Goal: Information Seeking & Learning: Learn about a topic

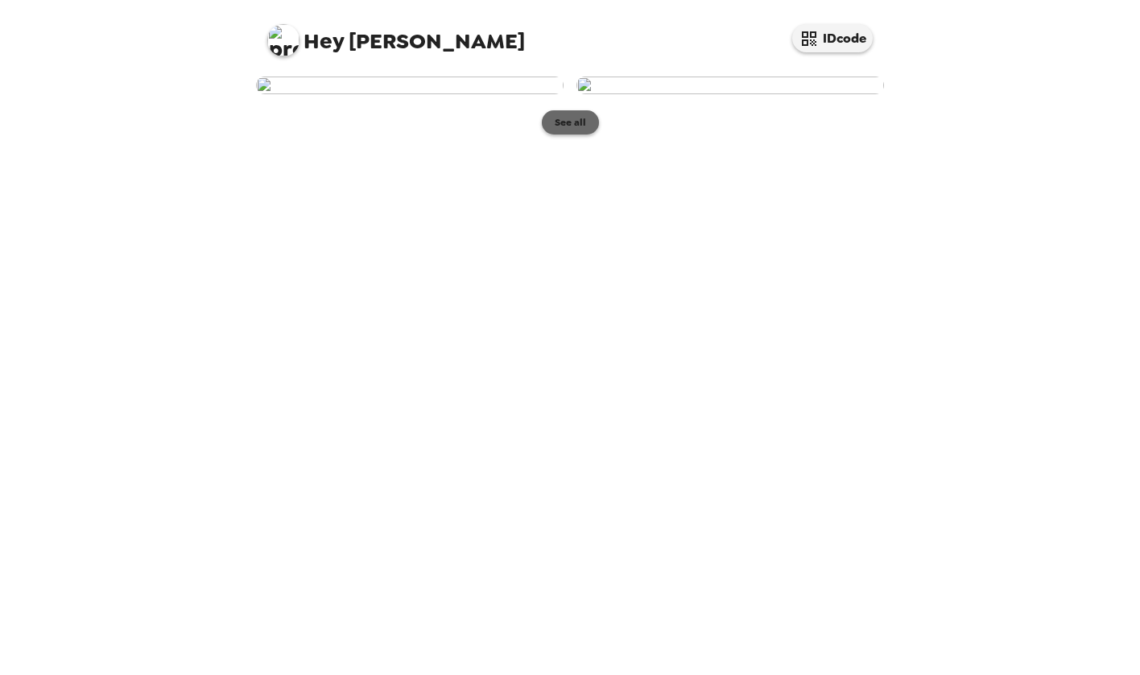
click at [580, 134] on button "See all" at bounding box center [570, 122] width 57 height 24
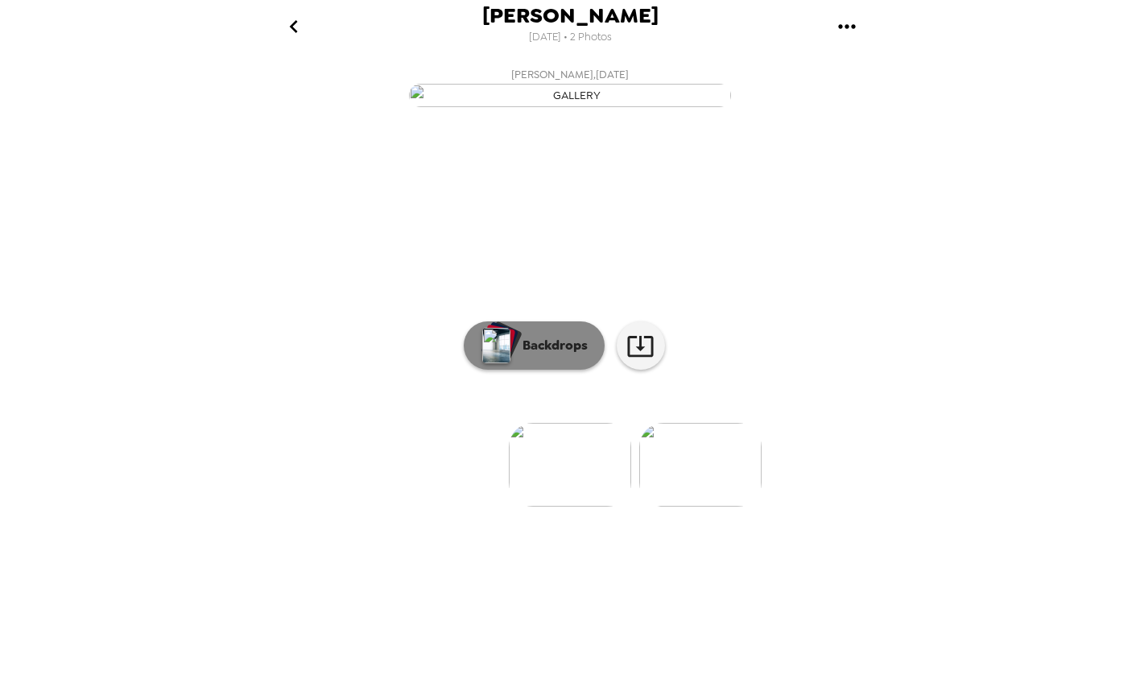
scroll to position [22, 0]
click at [688, 506] on img at bounding box center [700, 465] width 122 height 84
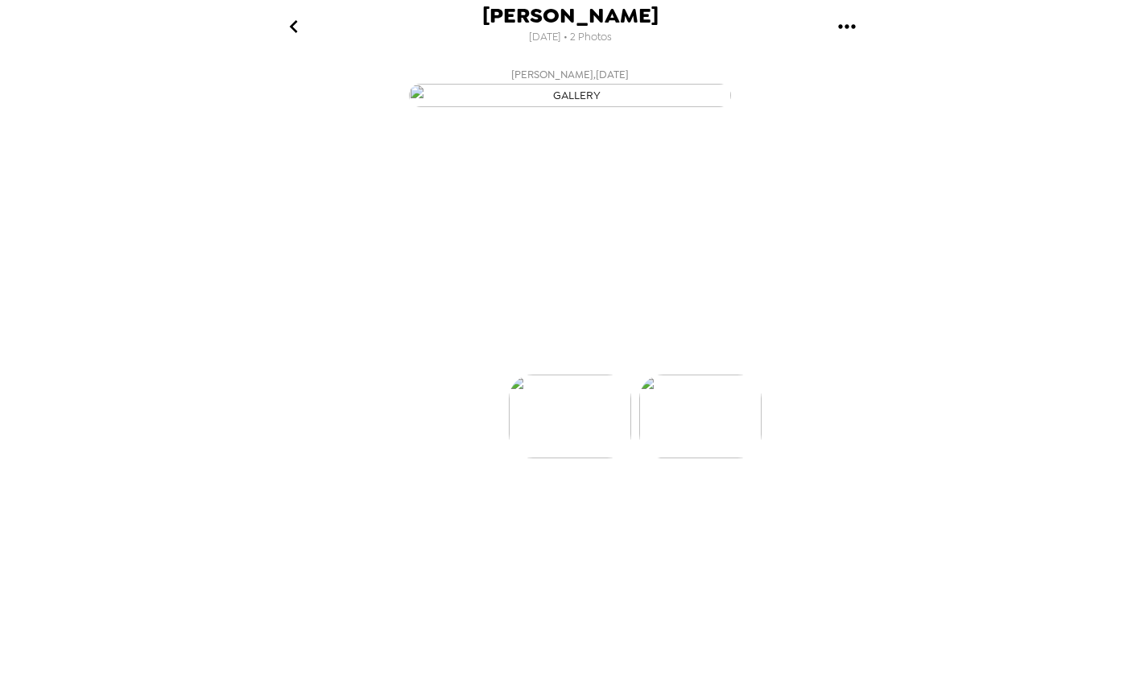
scroll to position [0, 129]
click at [466, 506] on img at bounding box center [441, 465] width 122 height 84
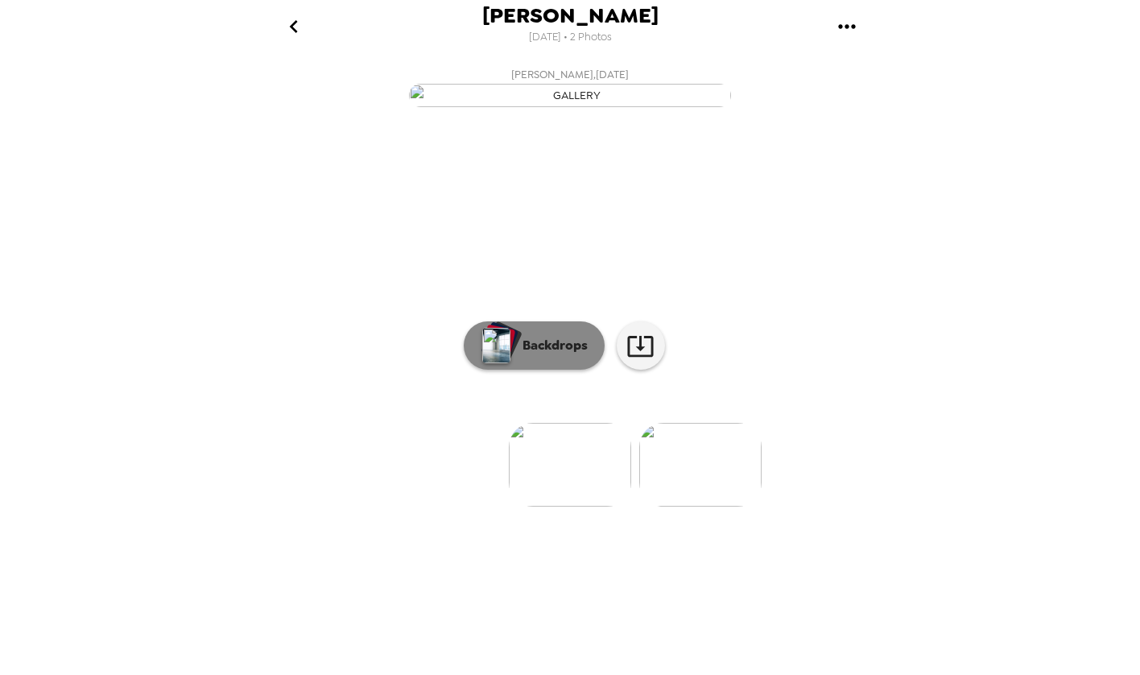
click at [551, 355] on p "Backdrops" at bounding box center [550, 345] width 73 height 19
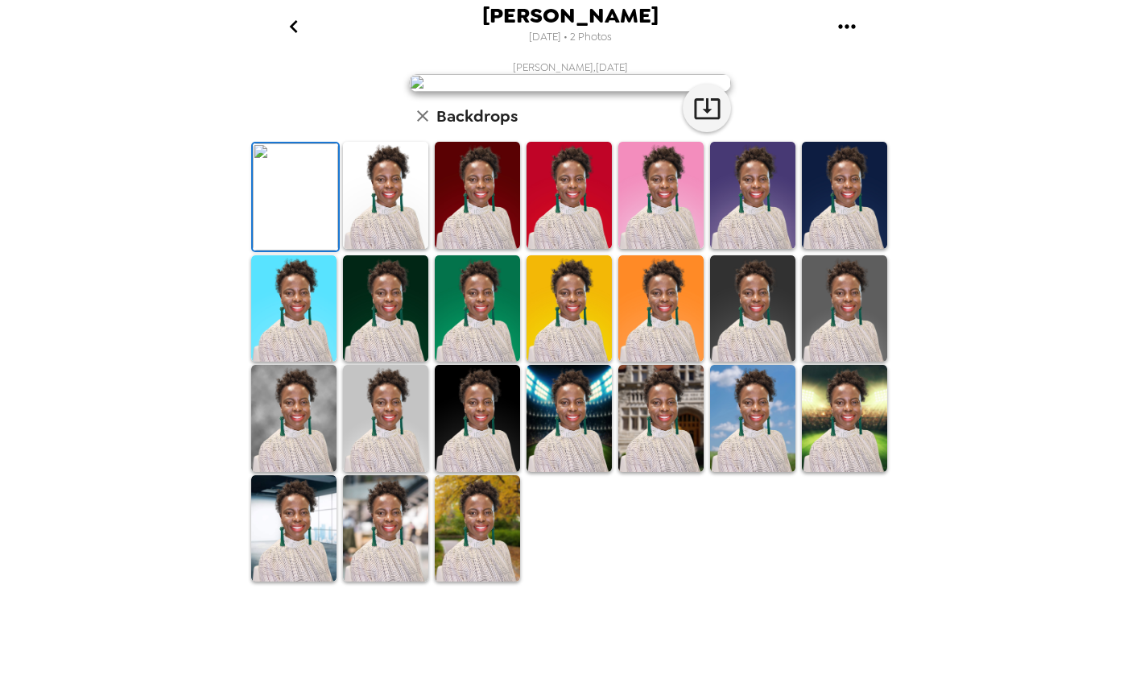
click at [485, 249] on img at bounding box center [477, 195] width 85 height 107
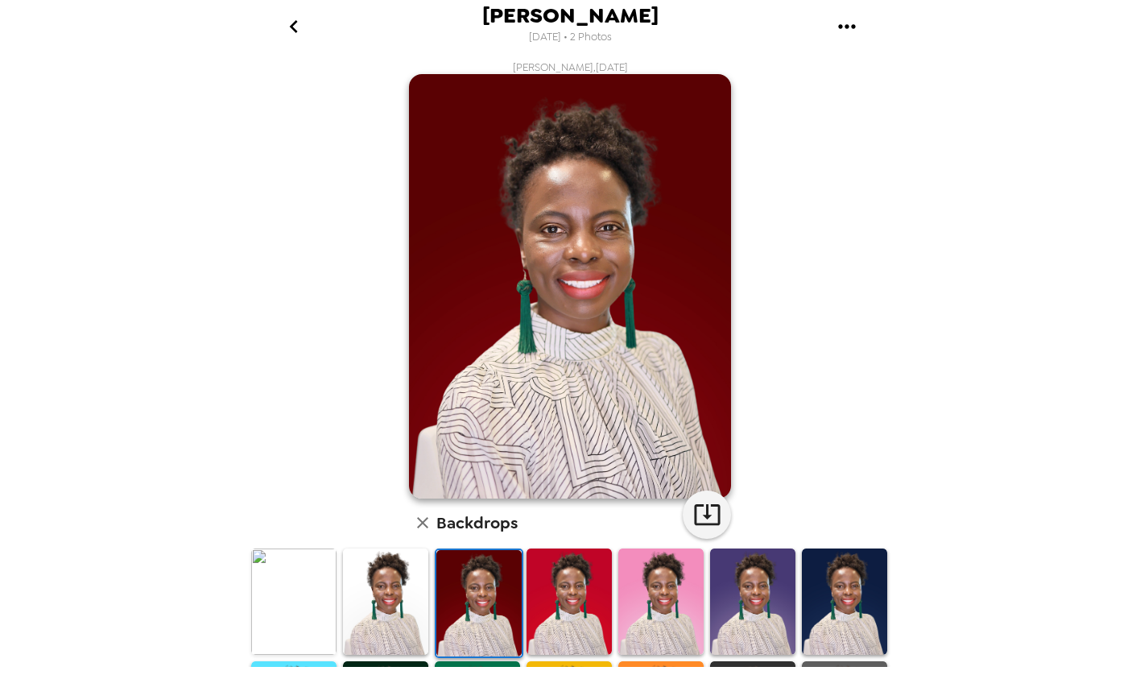
click at [566, 590] on img at bounding box center [569, 601] width 85 height 107
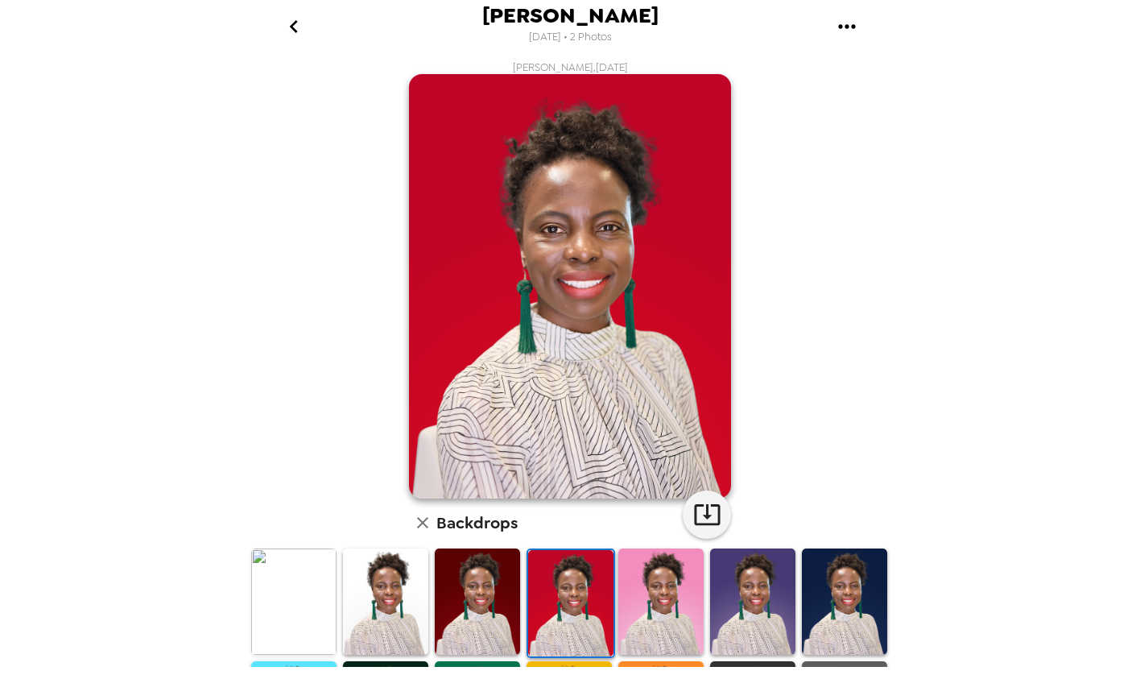
click at [658, 584] on img at bounding box center [660, 601] width 85 height 107
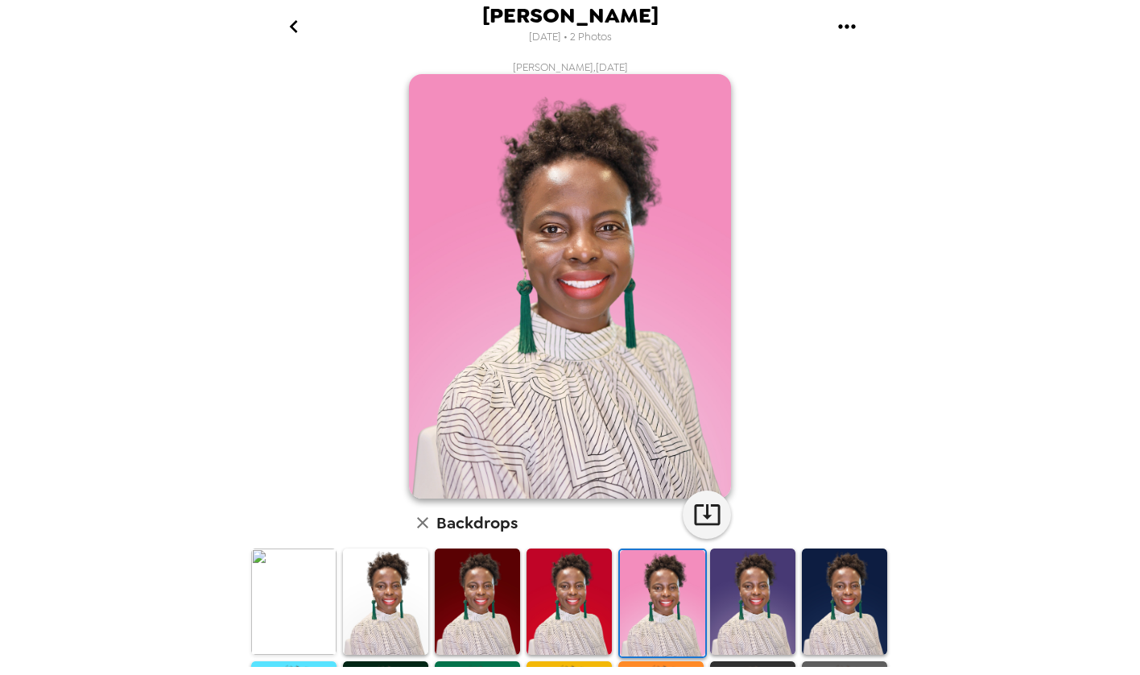
click at [299, 589] on img at bounding box center [293, 601] width 85 height 107
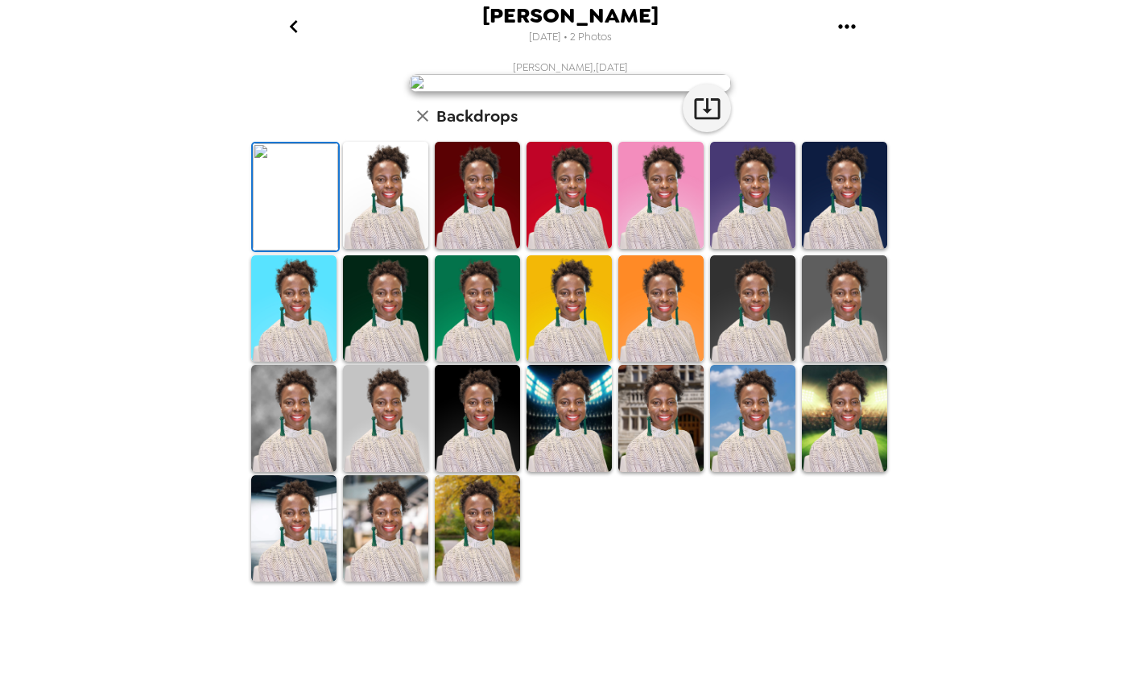
click at [411, 249] on img at bounding box center [385, 195] width 85 height 107
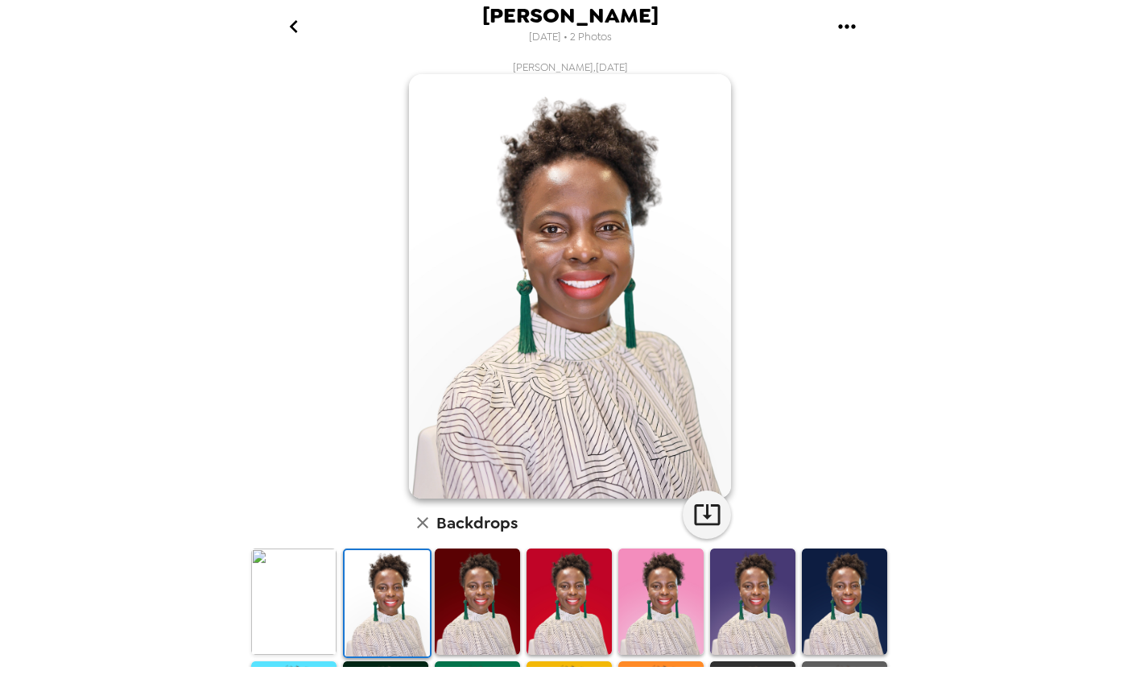
click at [457, 609] on img at bounding box center [477, 601] width 85 height 107
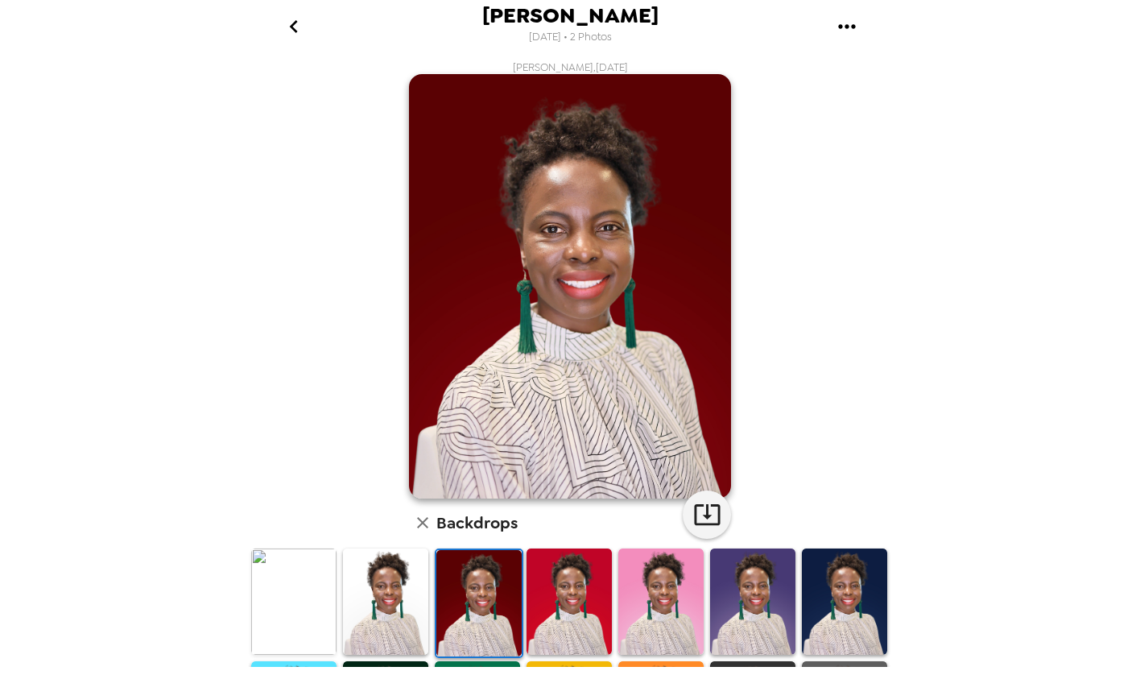
click at [551, 597] on img at bounding box center [569, 601] width 85 height 107
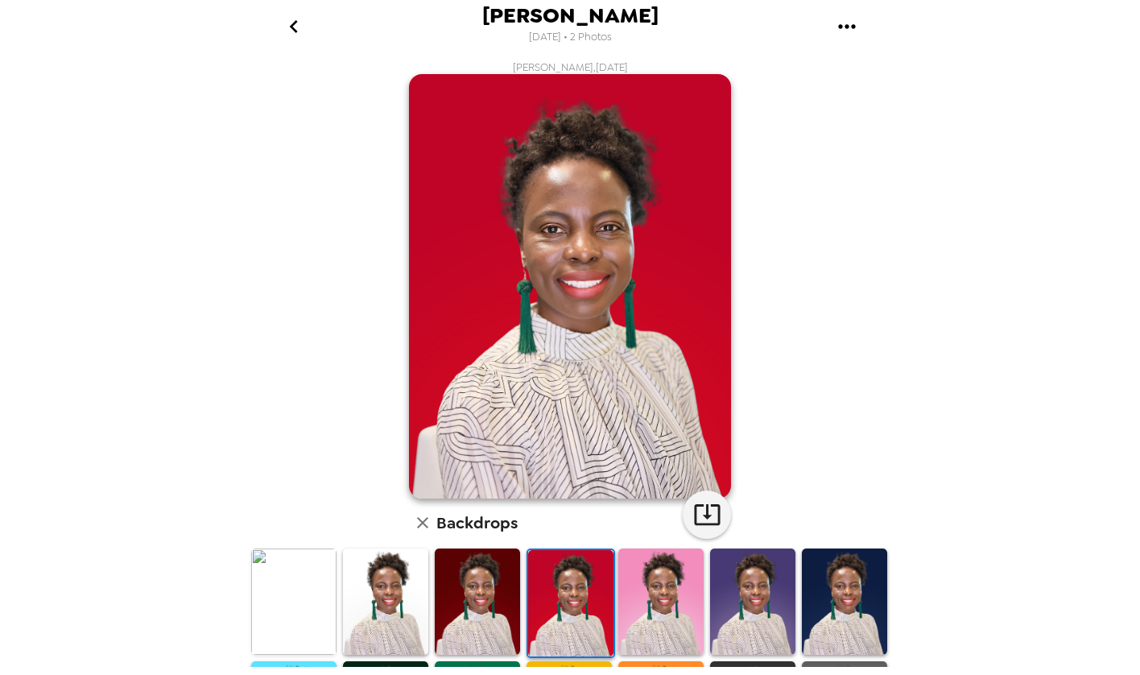
click at [655, 593] on img at bounding box center [660, 601] width 85 height 107
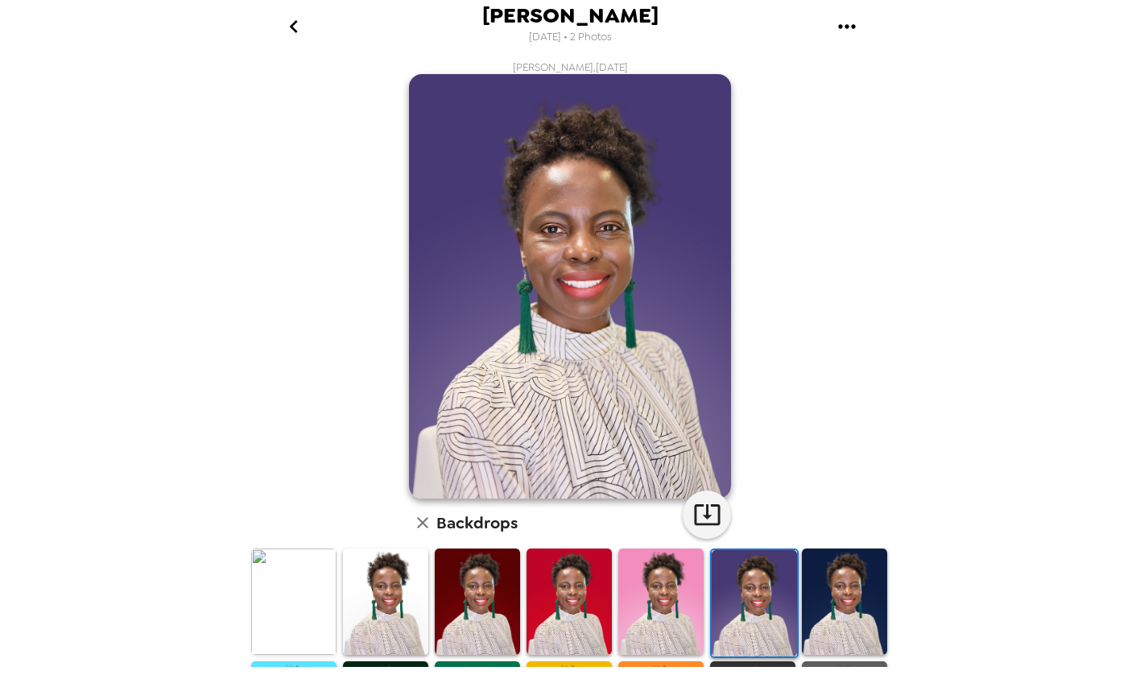
click at [683, 598] on img at bounding box center [660, 601] width 85 height 107
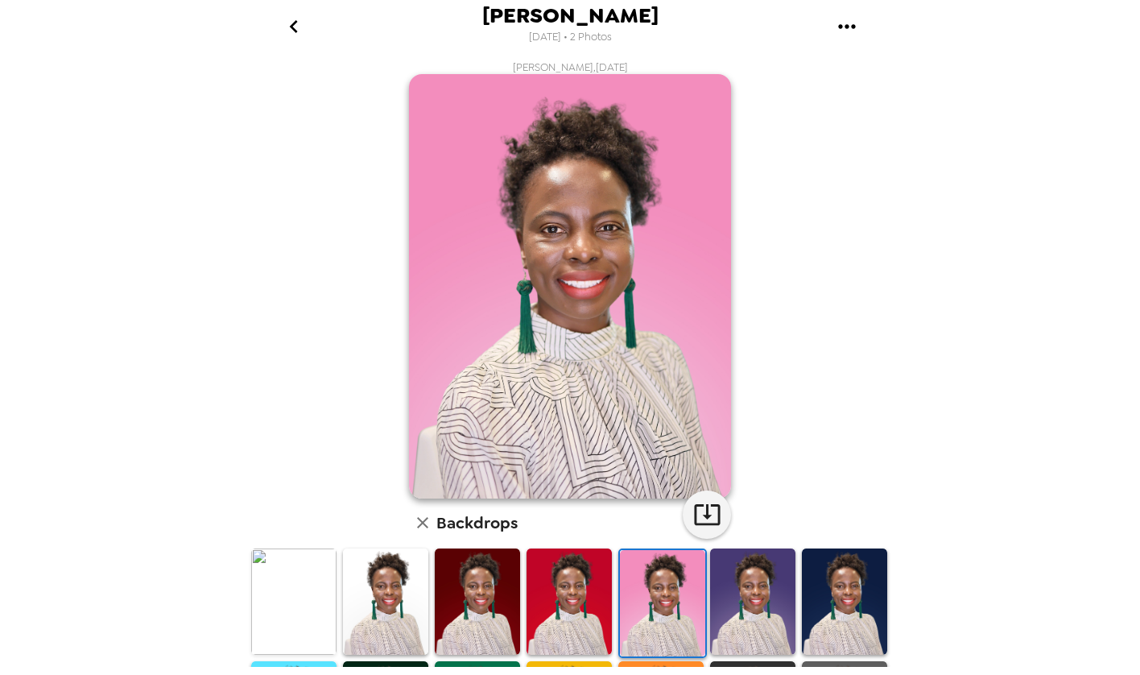
click at [832, 600] on img at bounding box center [844, 601] width 85 height 107
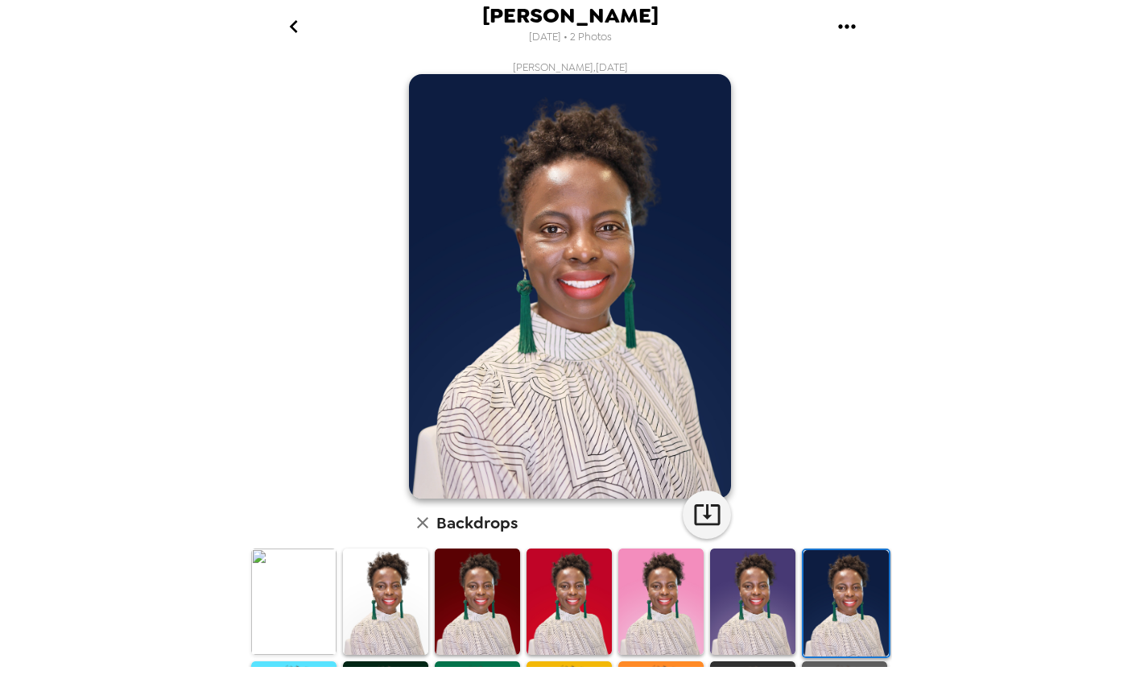
click at [745, 603] on img at bounding box center [752, 601] width 85 height 107
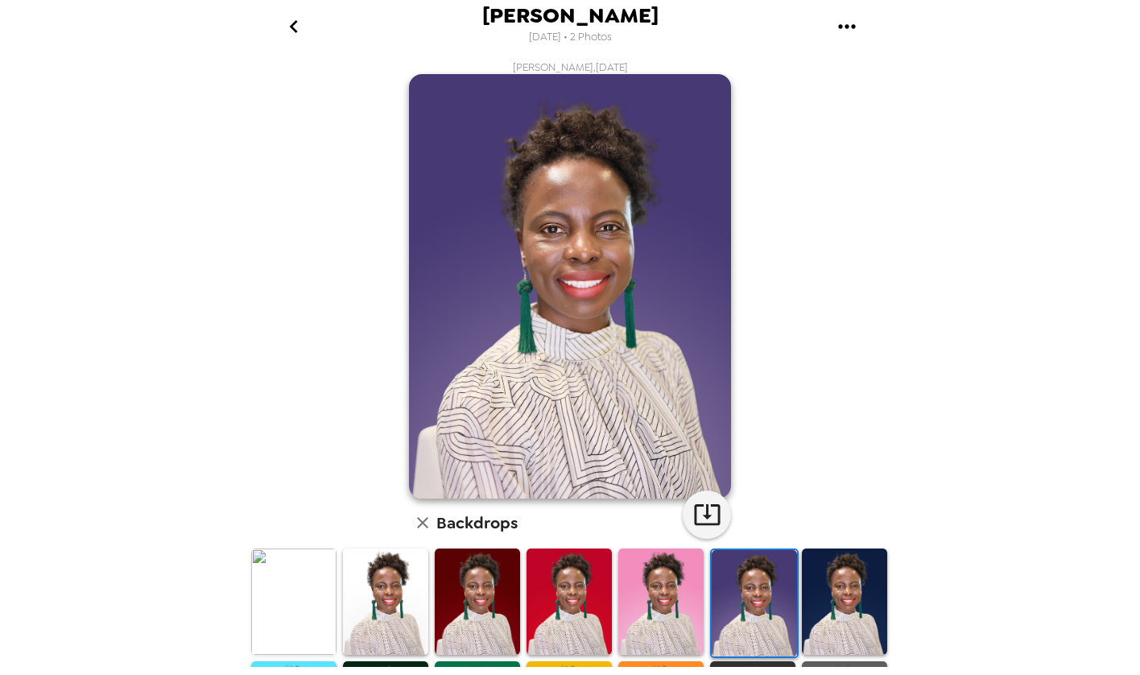
scroll to position [314, 0]
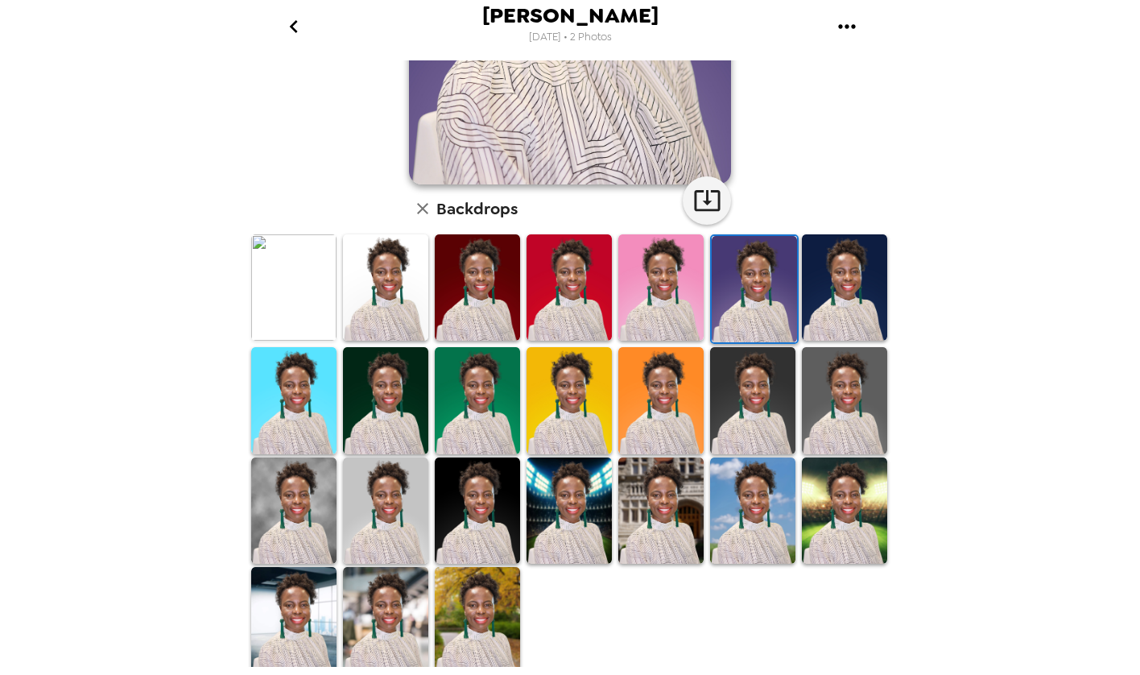
click at [488, 622] on img at bounding box center [477, 620] width 85 height 107
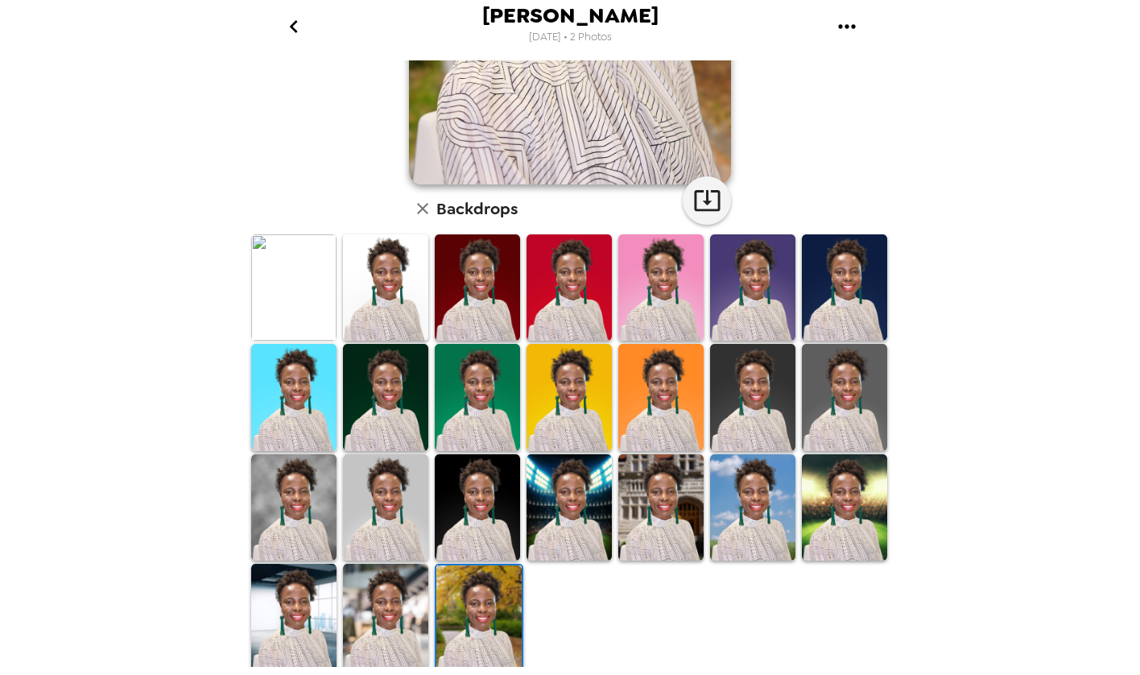
click at [384, 601] on img at bounding box center [385, 617] width 85 height 107
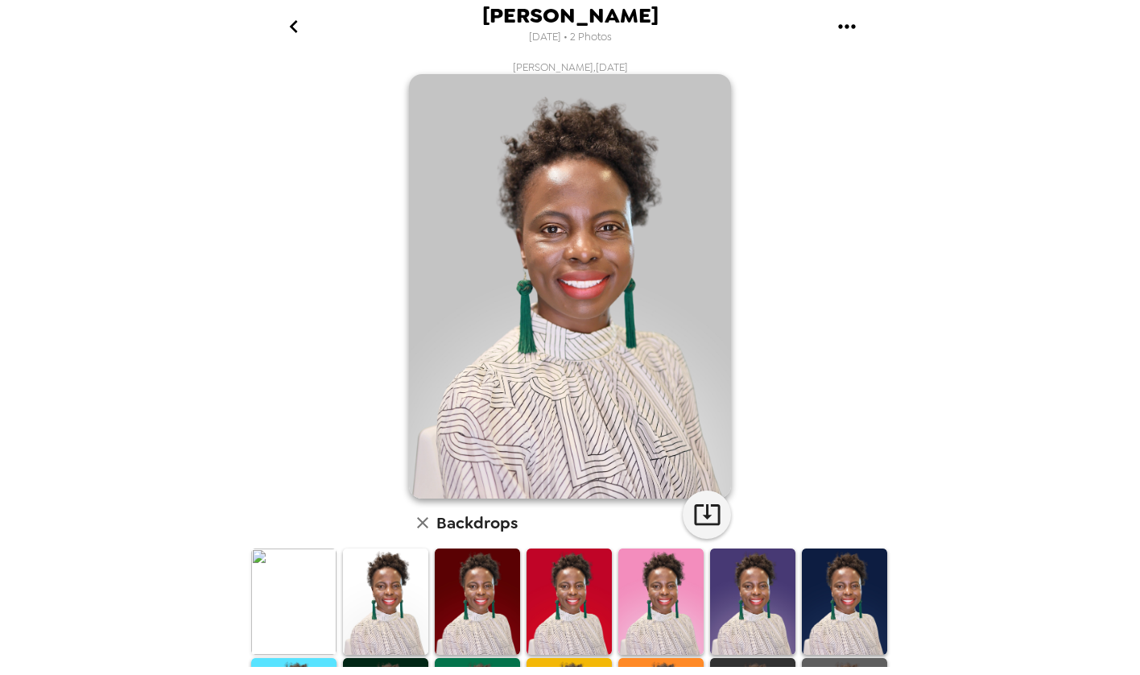
scroll to position [314, 0]
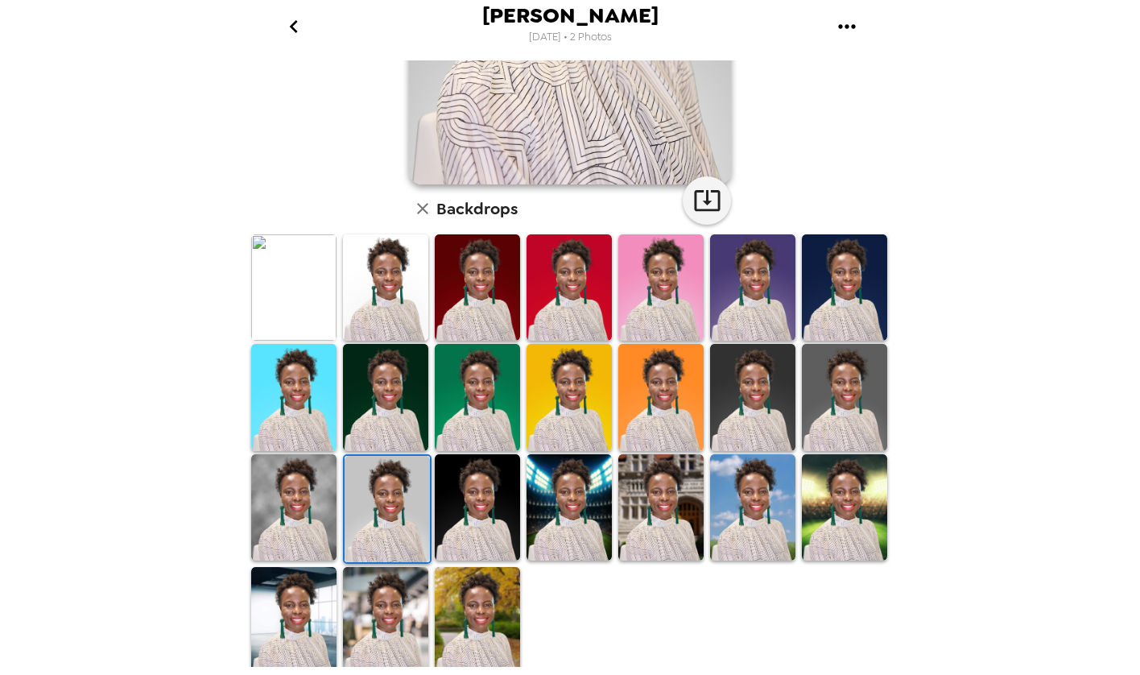
click at [457, 607] on img at bounding box center [477, 620] width 85 height 107
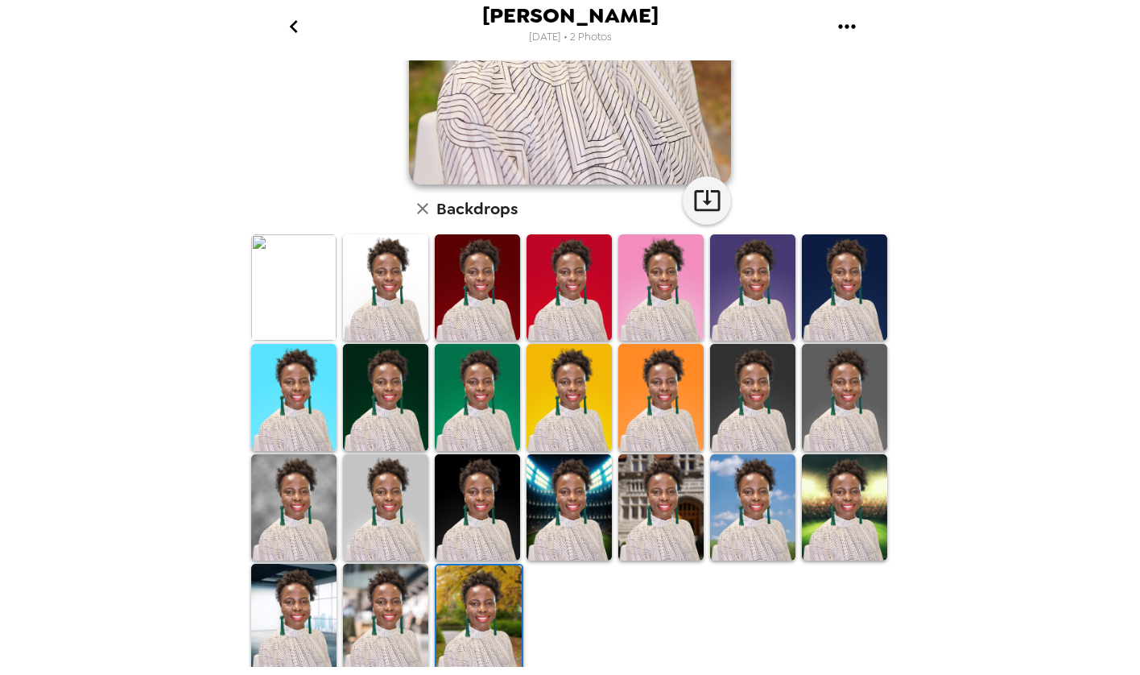
click at [659, 390] on img at bounding box center [660, 397] width 85 height 107
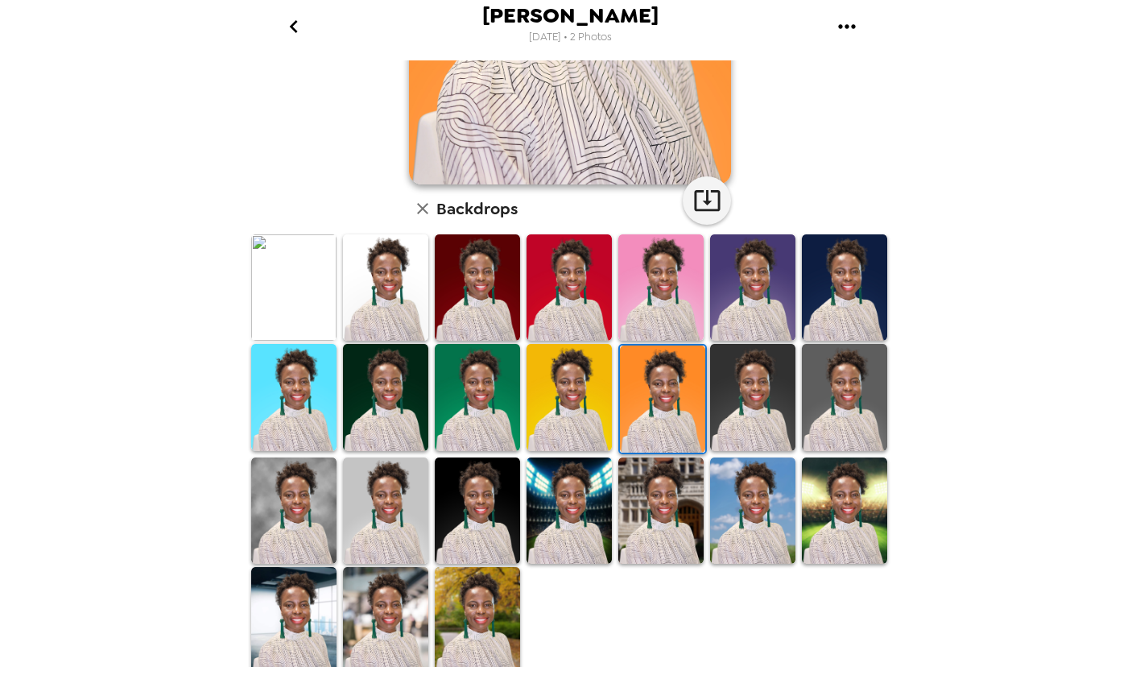
click at [481, 505] on img at bounding box center [477, 510] width 85 height 107
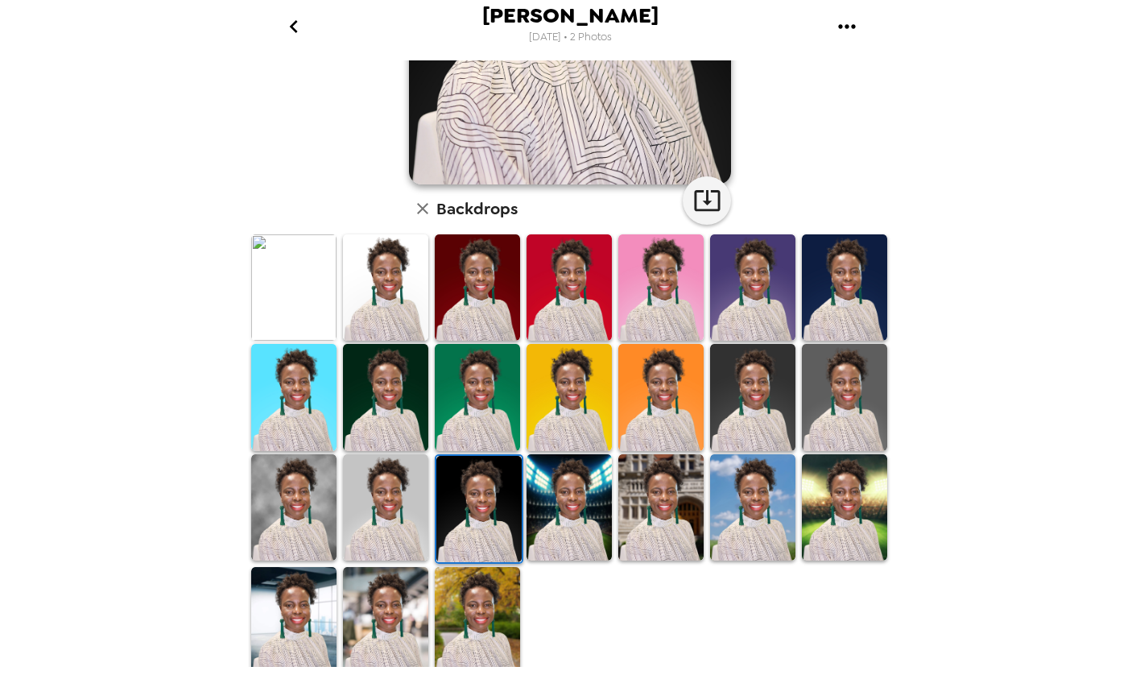
click at [477, 613] on img at bounding box center [477, 620] width 85 height 107
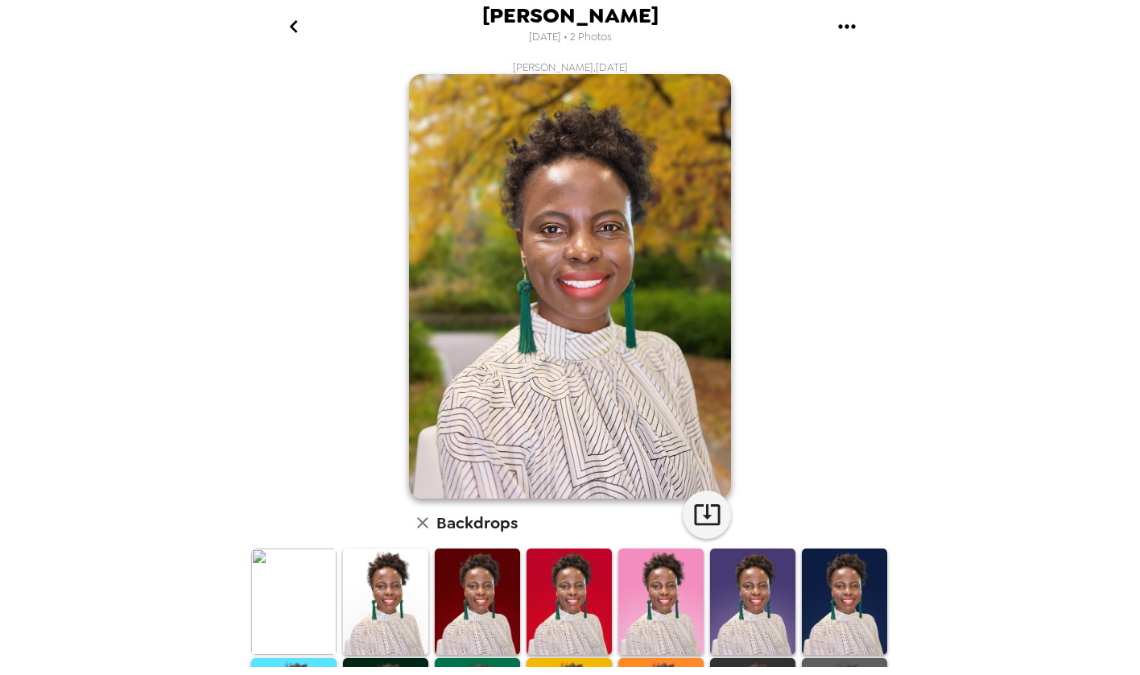
scroll to position [0, 0]
click at [417, 519] on icon "button" at bounding box center [422, 522] width 11 height 11
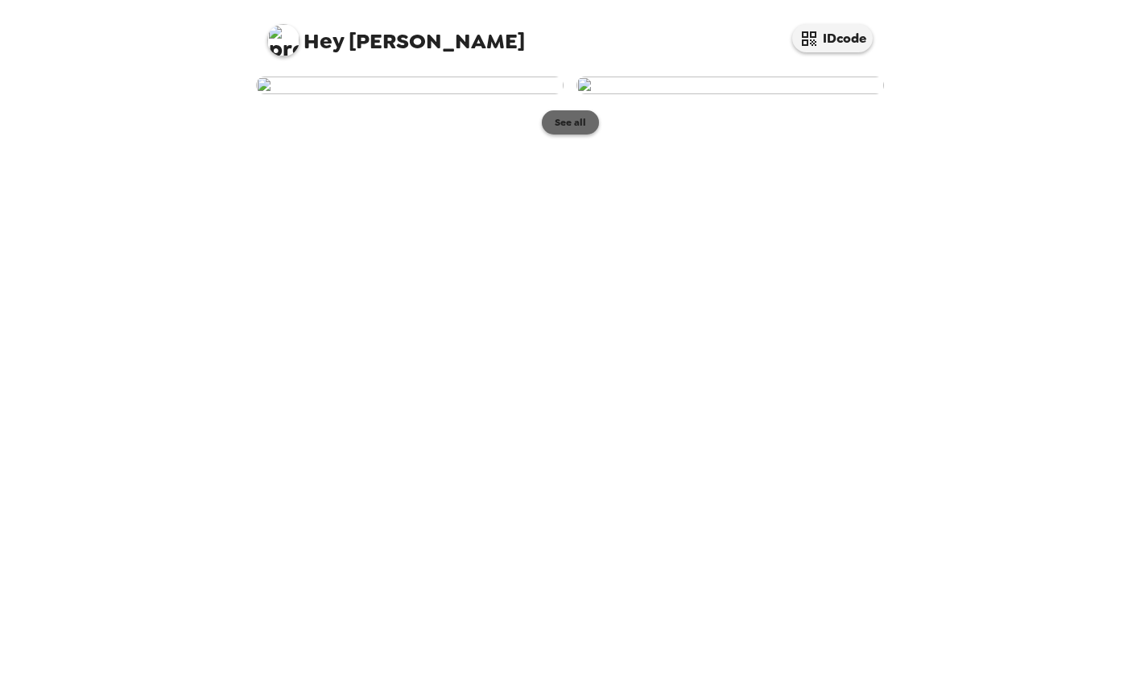
click at [570, 134] on button "See all" at bounding box center [570, 122] width 57 height 24
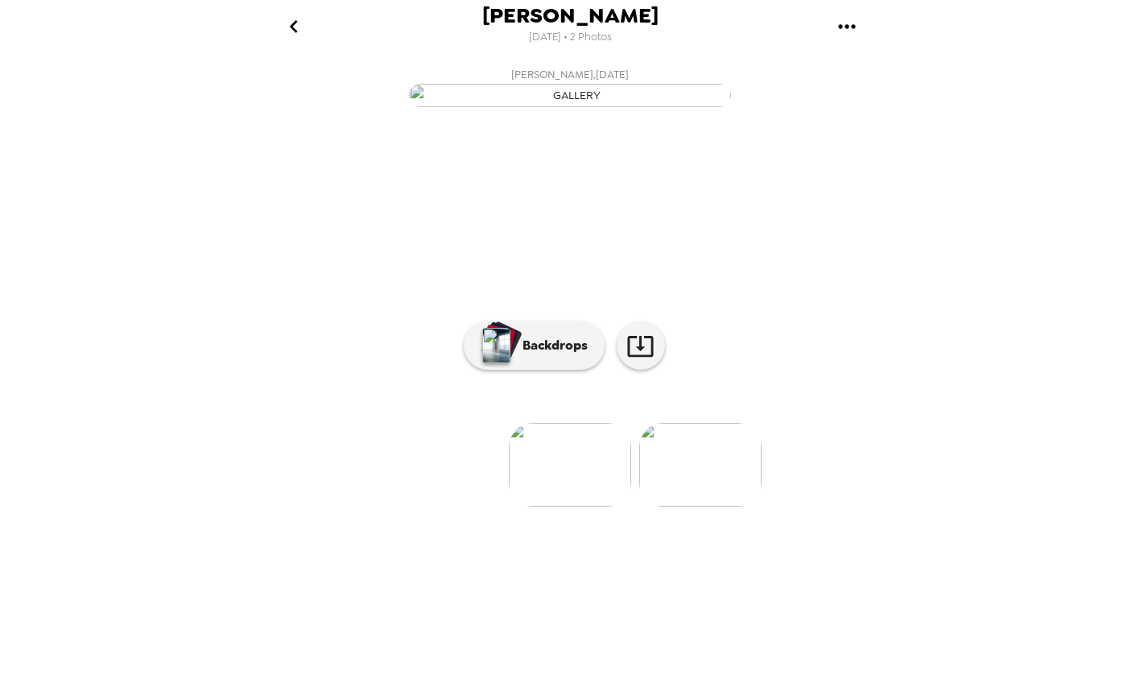
scroll to position [22, 0]
click at [592, 506] on img at bounding box center [570, 465] width 122 height 84
click at [700, 506] on img at bounding box center [700, 465] width 122 height 84
click at [460, 506] on img at bounding box center [441, 465] width 122 height 84
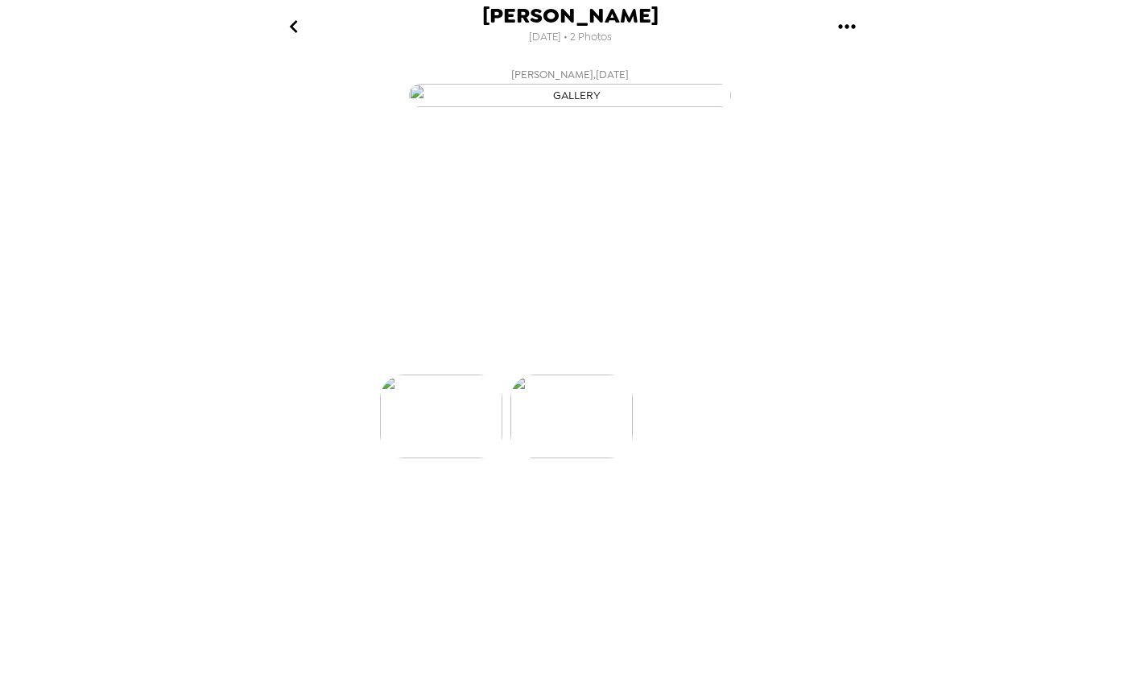
scroll to position [0, 0]
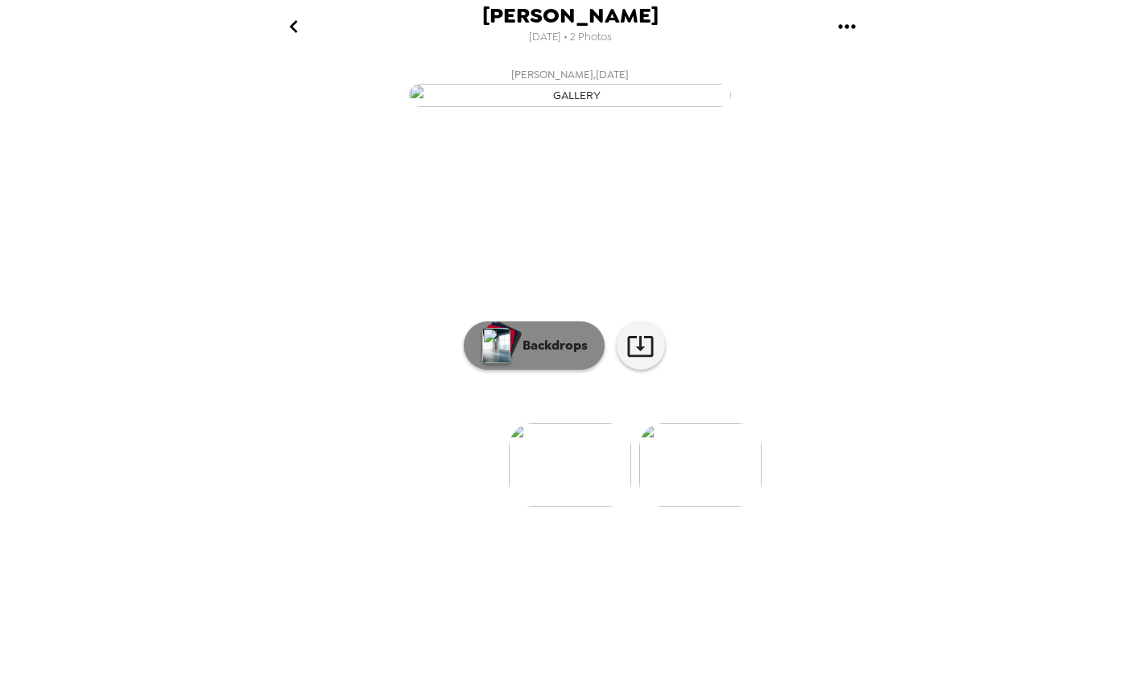
click at [545, 355] on p "Backdrops" at bounding box center [550, 345] width 73 height 19
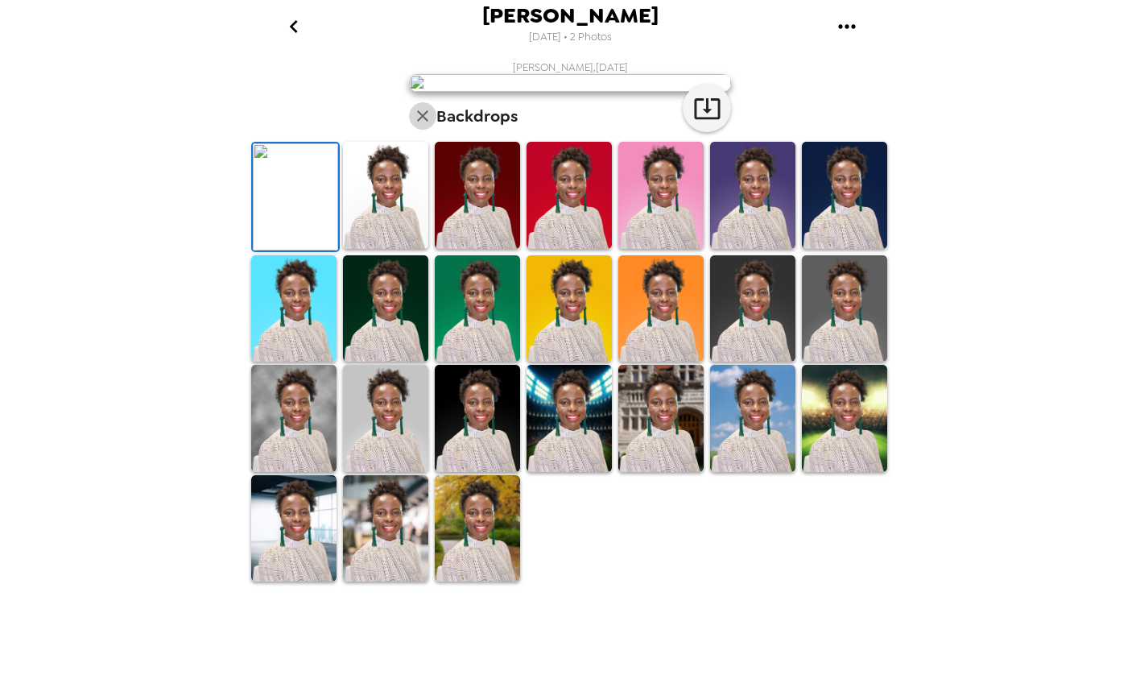
click at [415, 126] on icon "button" at bounding box center [422, 115] width 19 height 19
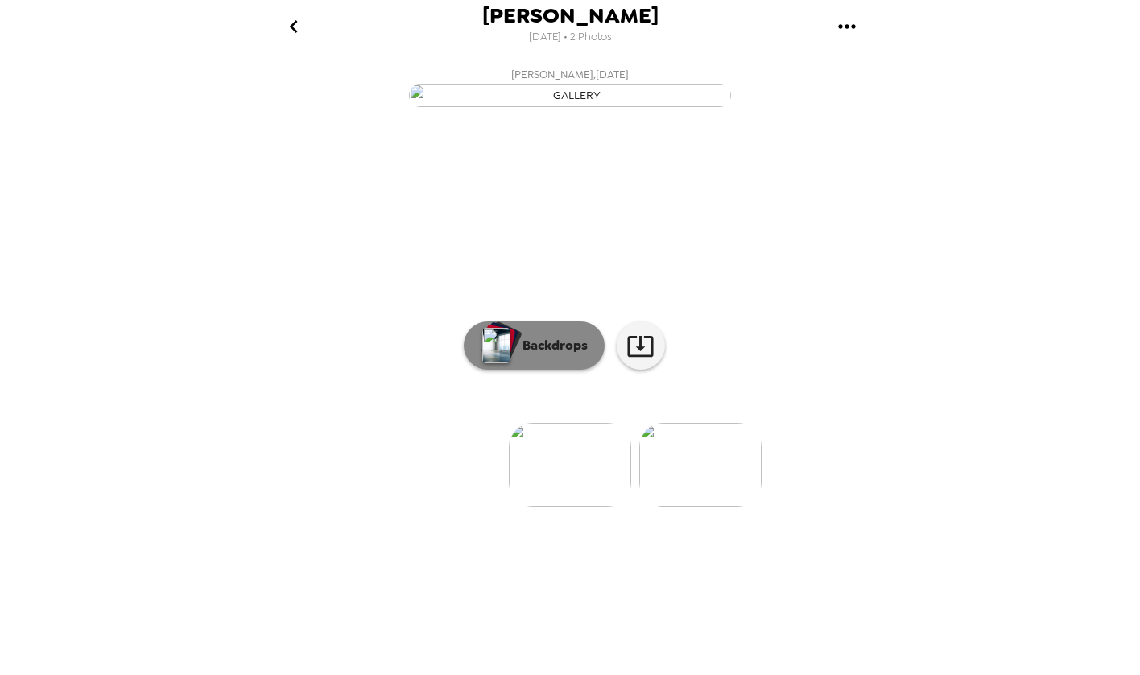
scroll to position [22, 0]
click at [714, 506] on img at bounding box center [700, 465] width 122 height 84
click at [424, 506] on img at bounding box center [441, 465] width 122 height 84
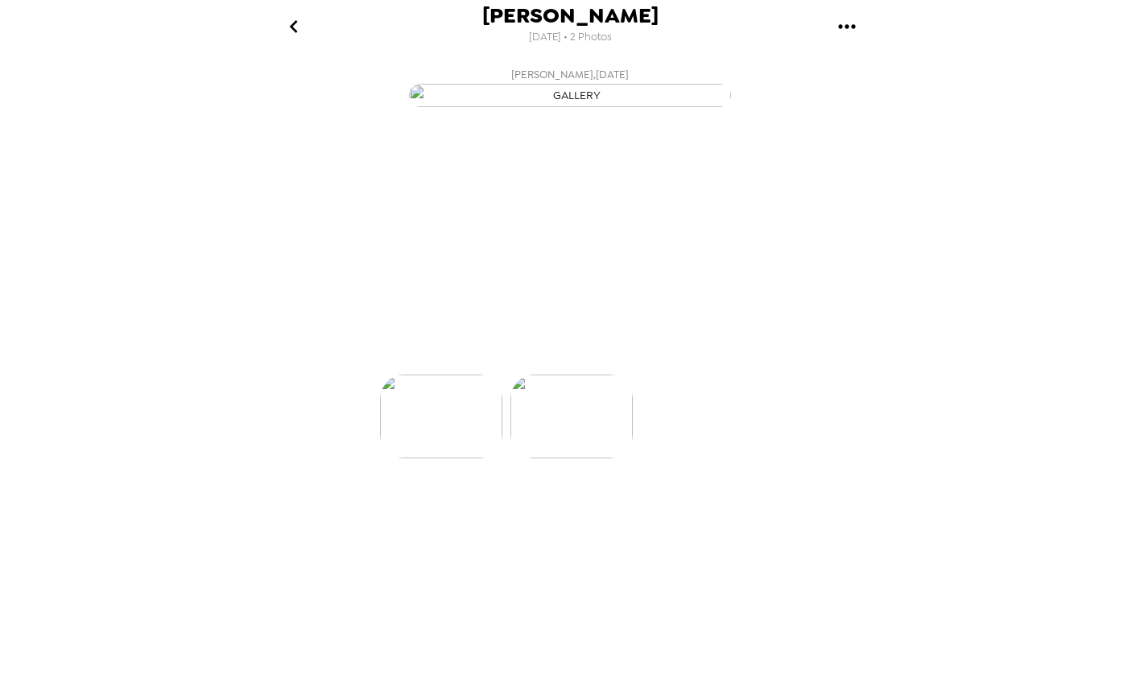
scroll to position [0, 0]
click at [712, 506] on img at bounding box center [700, 465] width 122 height 84
click at [716, 506] on img at bounding box center [700, 465] width 122 height 84
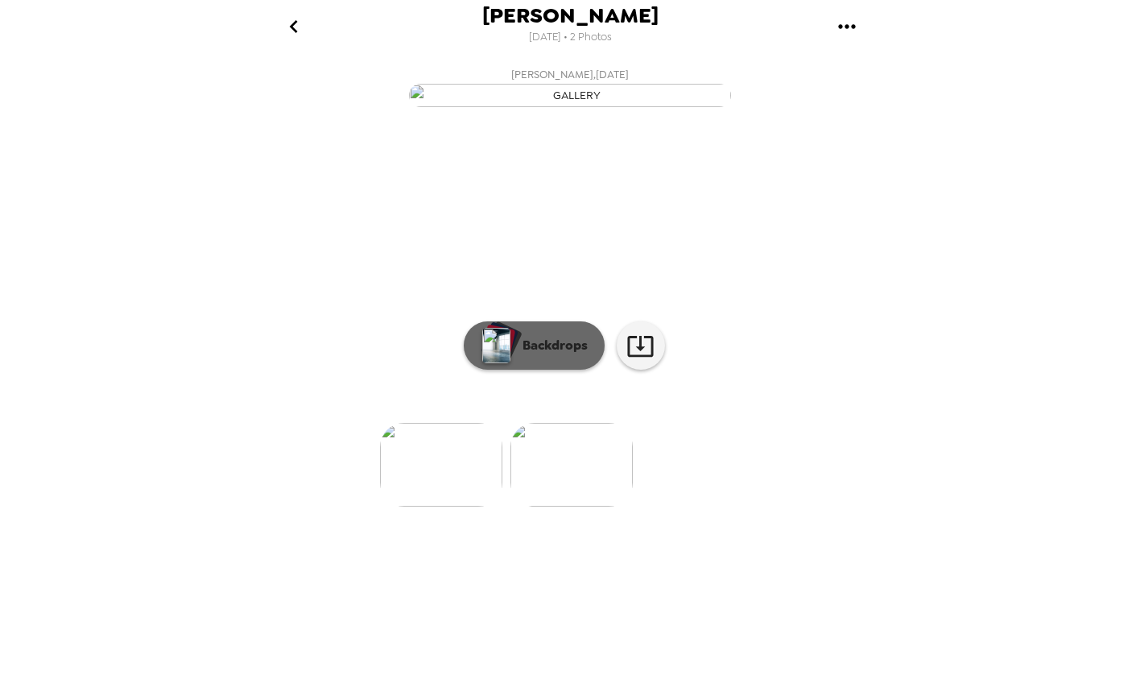
click at [543, 355] on p "Backdrops" at bounding box center [550, 345] width 73 height 19
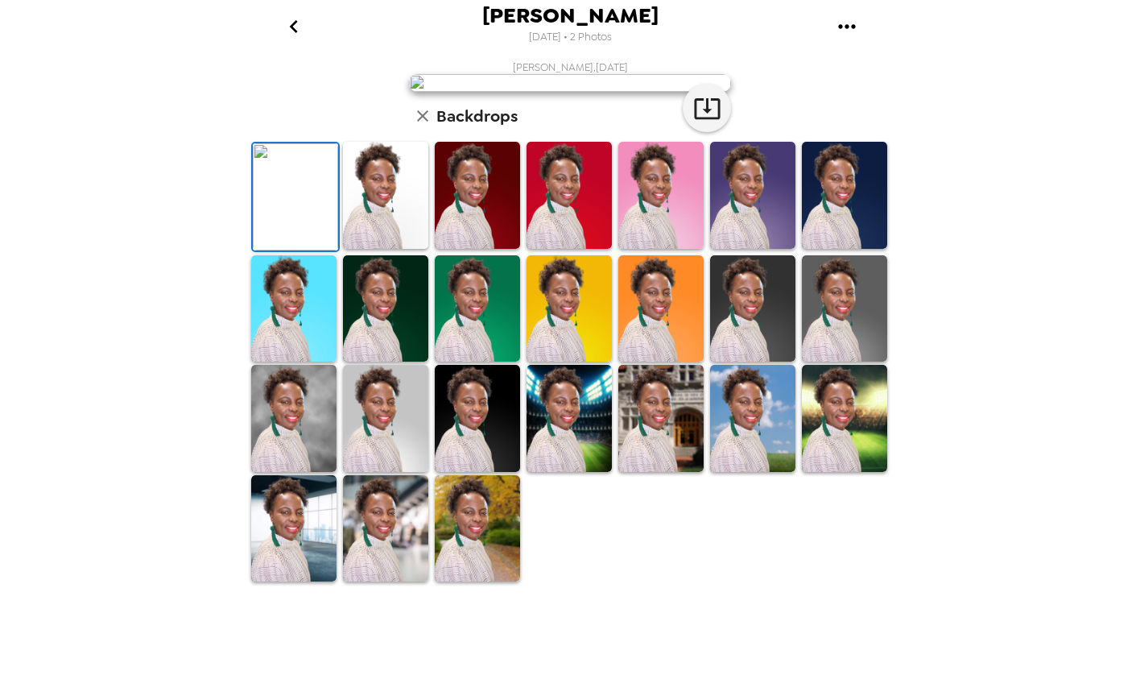
scroll to position [327, 0]
click at [656, 249] on img at bounding box center [660, 195] width 85 height 107
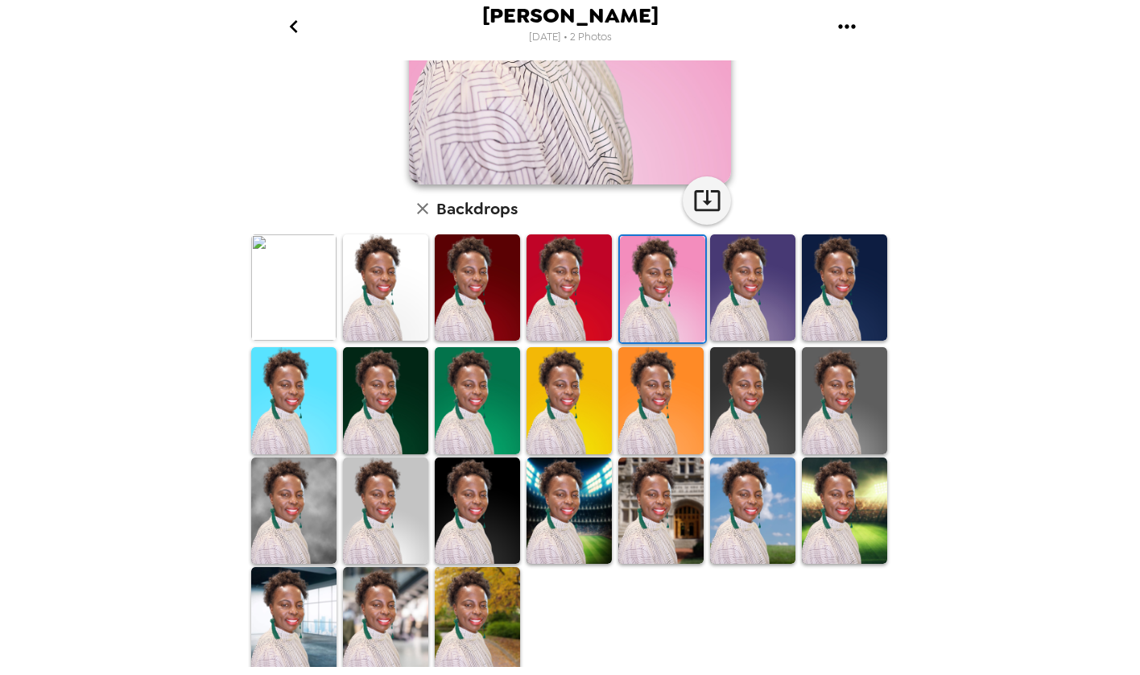
click at [857, 274] on img at bounding box center [844, 287] width 85 height 107
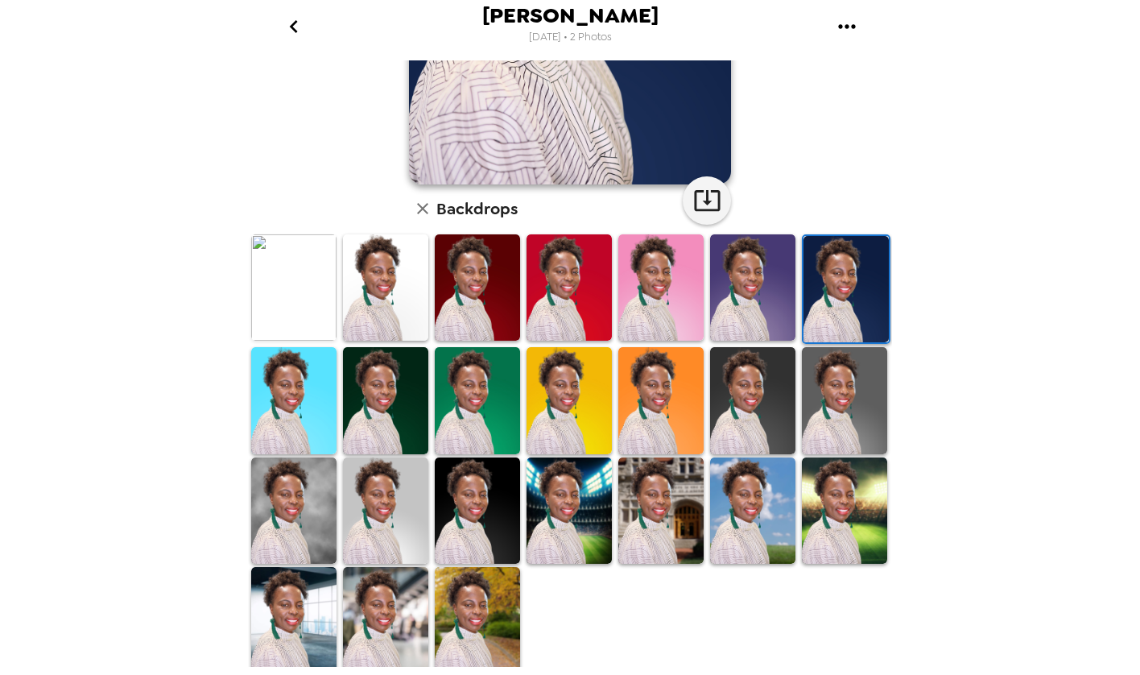
click at [478, 602] on img at bounding box center [477, 620] width 85 height 107
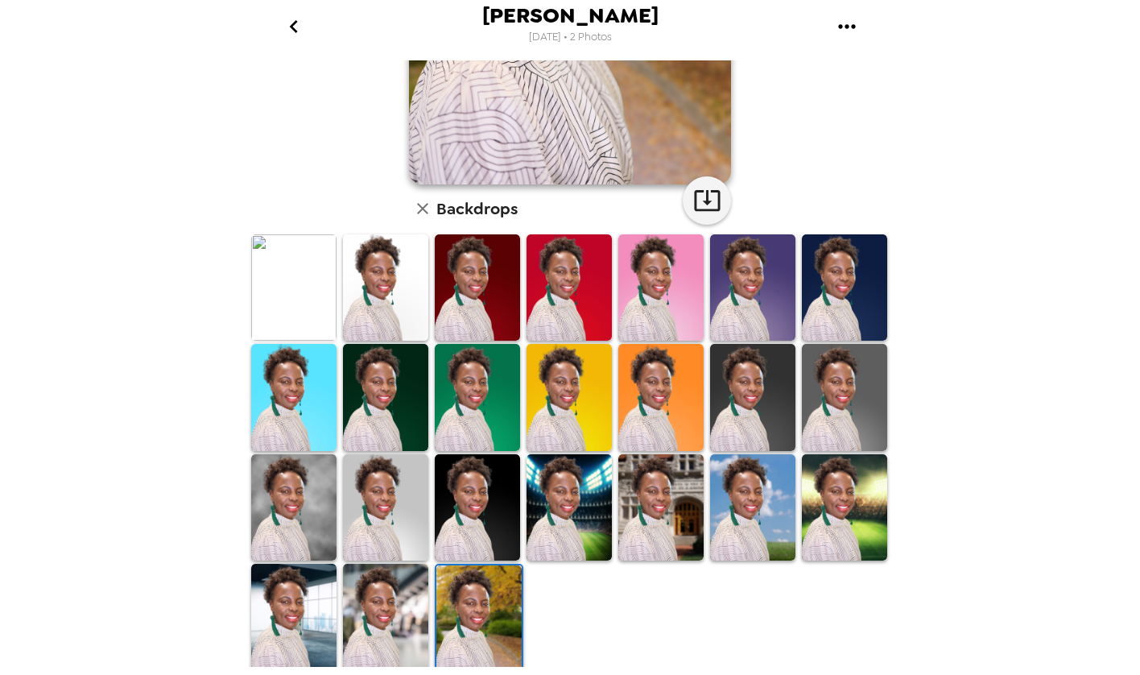
click at [397, 614] on img at bounding box center [385, 617] width 85 height 107
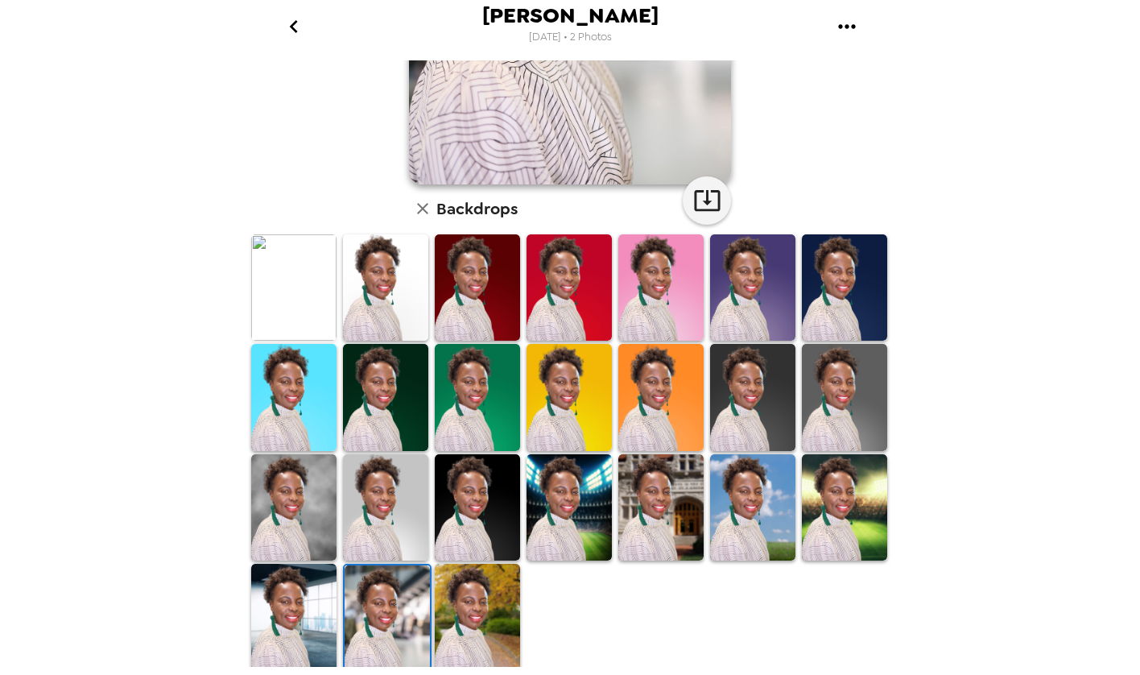
click at [285, 637] on img at bounding box center [293, 617] width 85 height 107
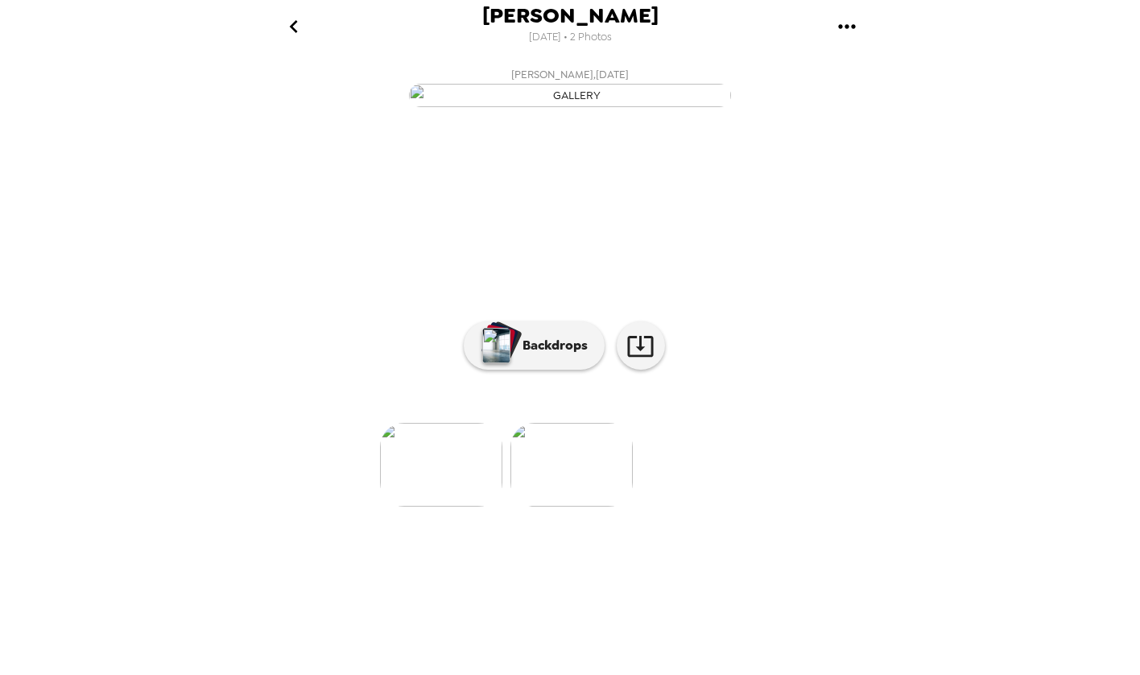
scroll to position [22, 0]
click at [458, 506] on img at bounding box center [441, 465] width 122 height 84
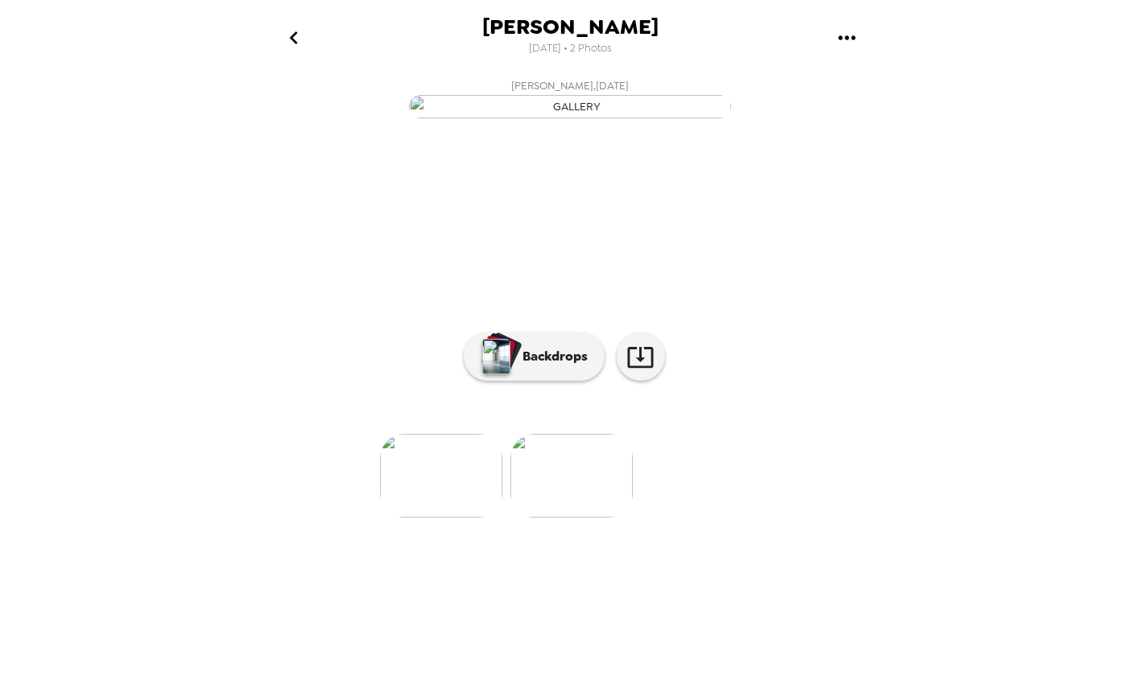
scroll to position [0, 0]
